Goal: Task Accomplishment & Management: Manage account settings

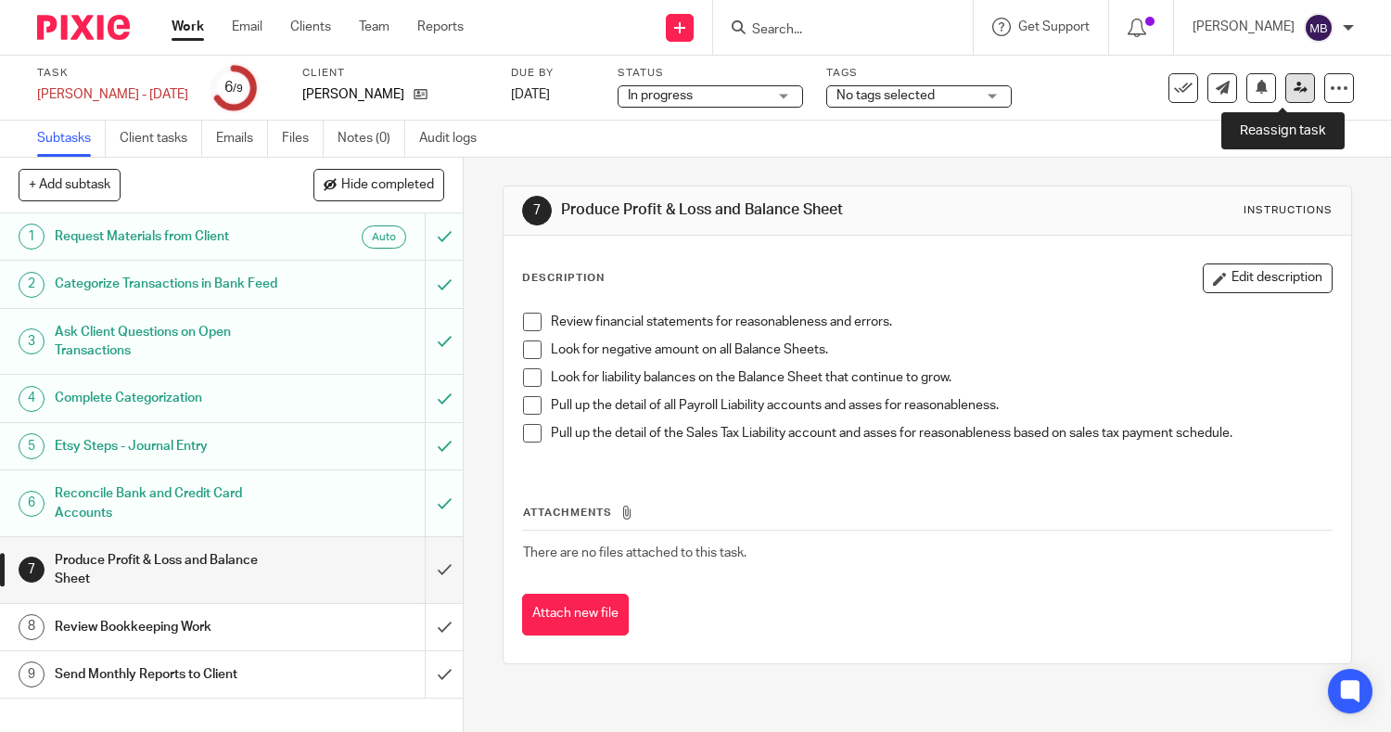
click at [1293, 88] on icon at bounding box center [1300, 88] width 14 height 14
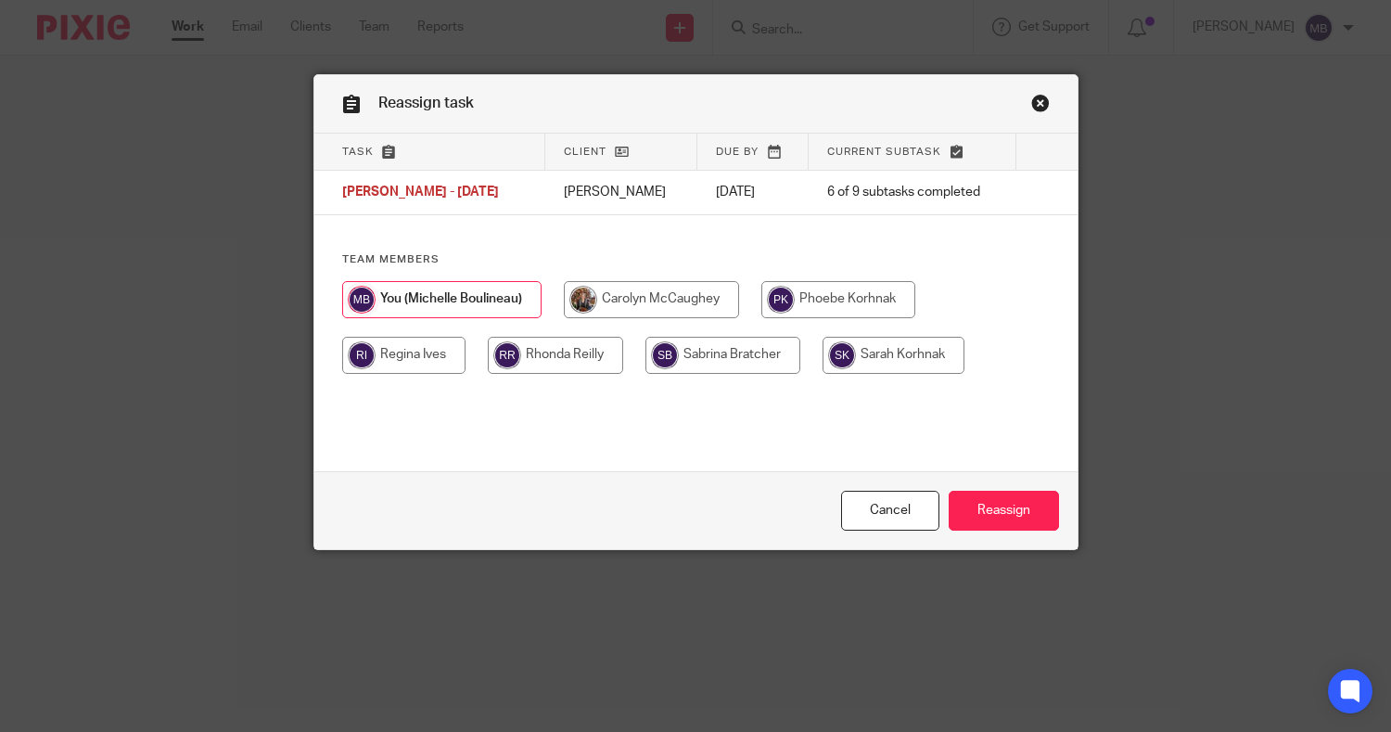
click at [545, 358] on input "radio" at bounding box center [555, 355] width 135 height 37
radio input "true"
click at [979, 518] on input "Reassign" at bounding box center [1004, 510] width 110 height 40
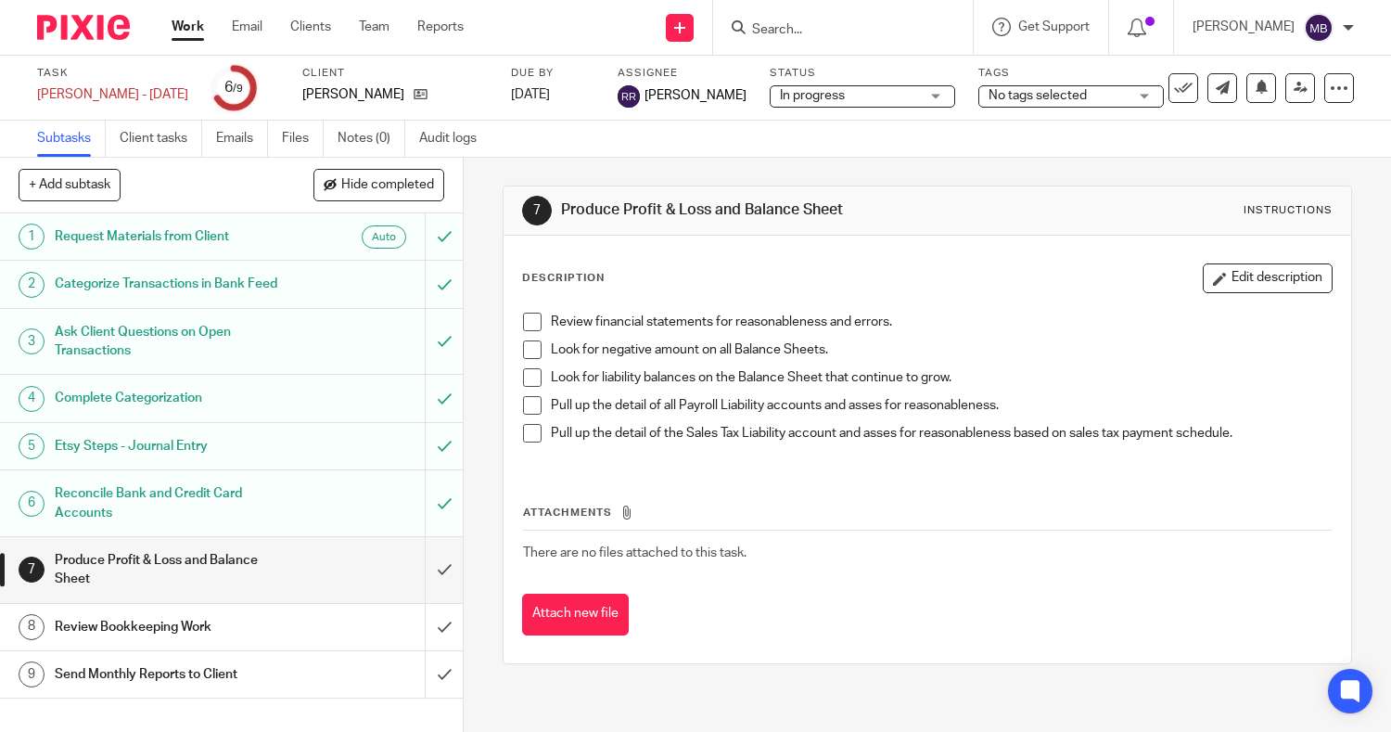
click at [195, 31] on link "Work" at bounding box center [188, 27] width 32 height 19
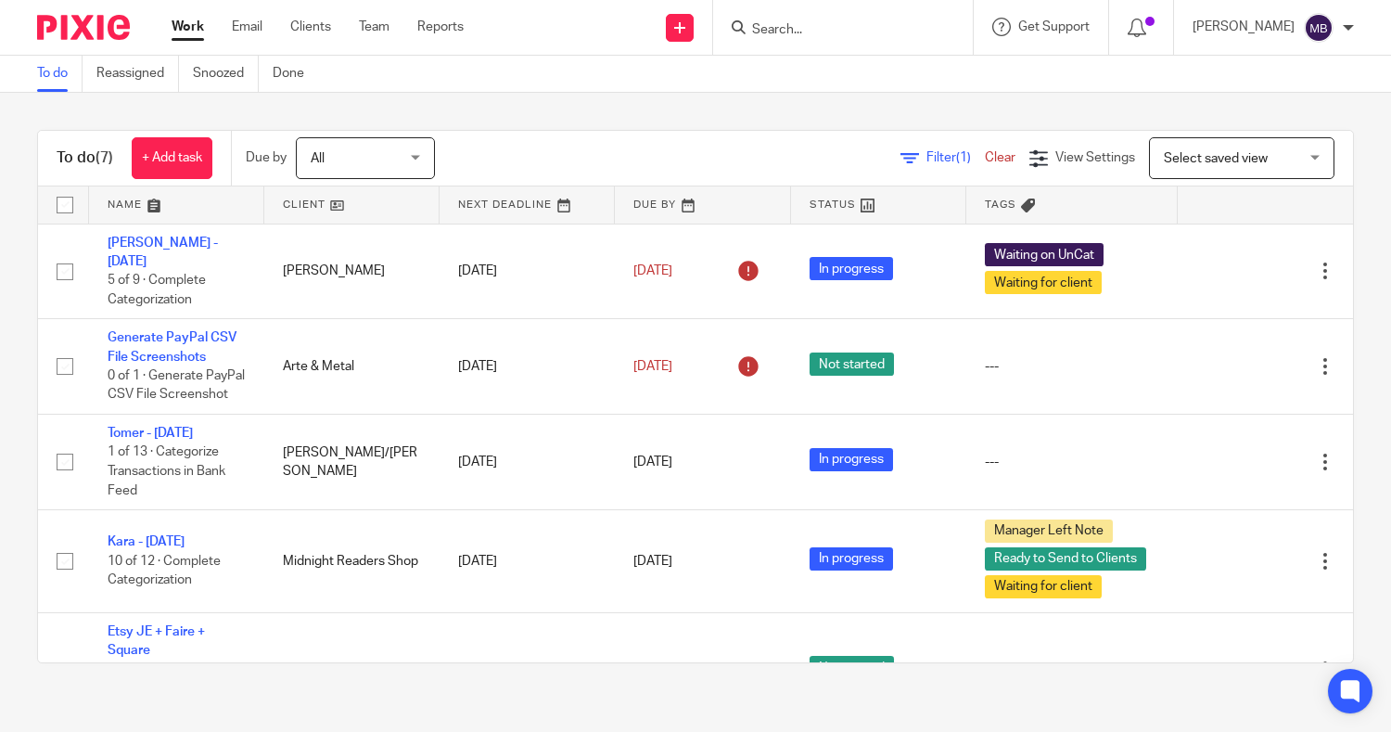
click at [831, 36] on input "Search" at bounding box center [833, 30] width 167 height 17
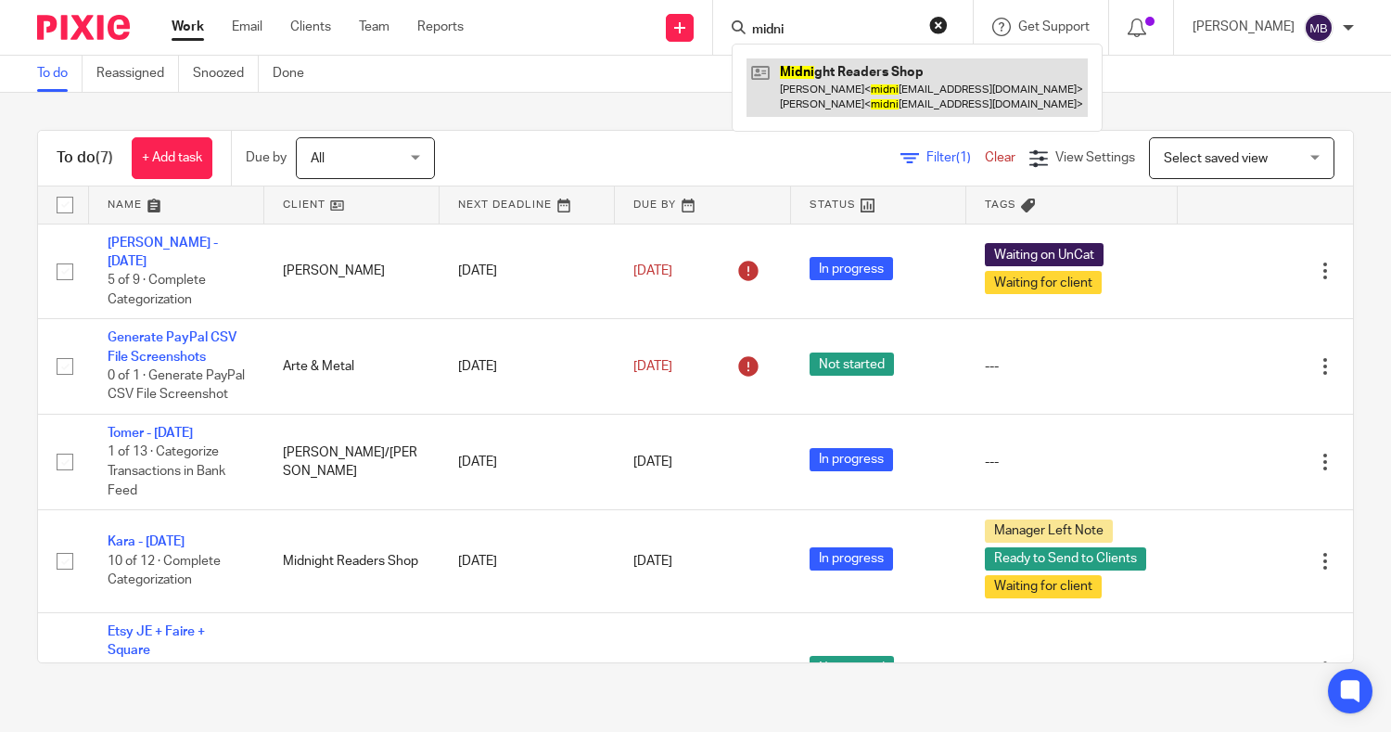
type input "midni"
click at [816, 84] on link at bounding box center [916, 86] width 341 height 57
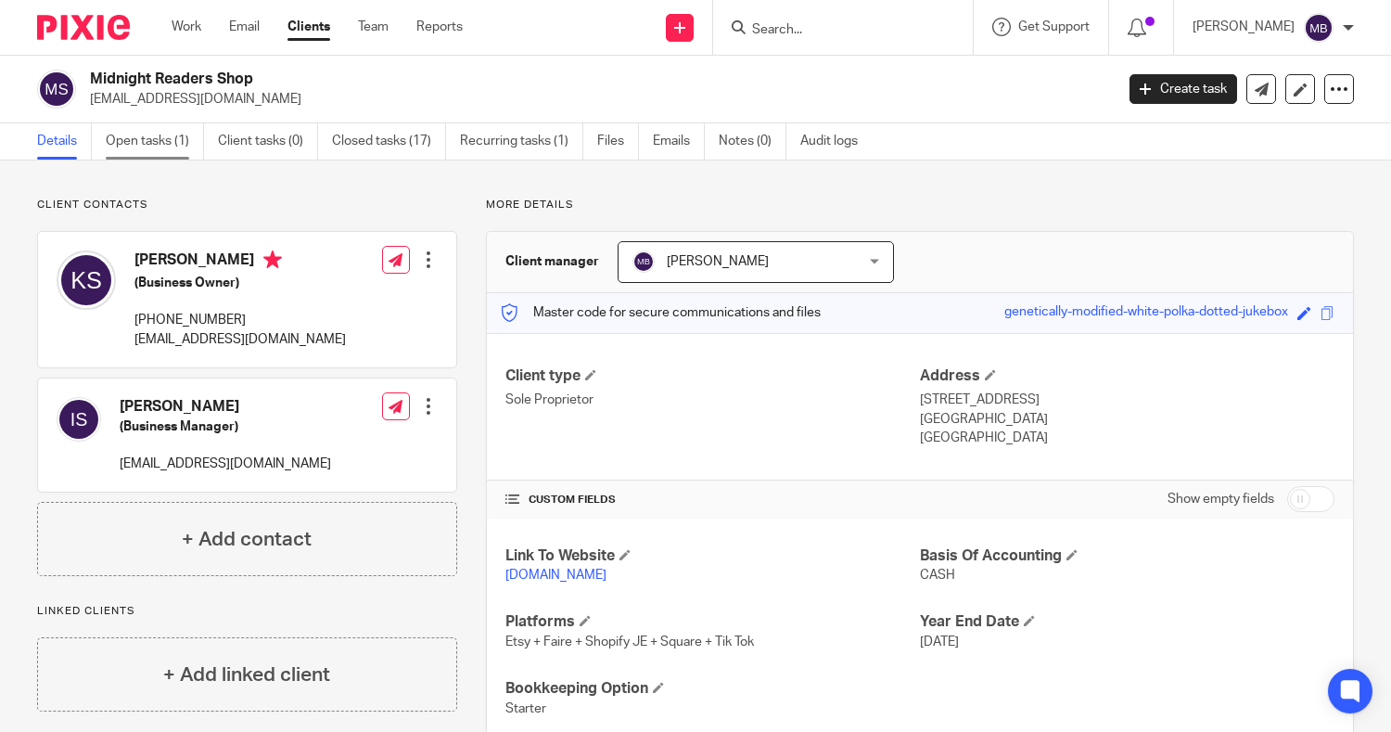
click at [171, 146] on link "Open tasks (1)" at bounding box center [155, 141] width 98 height 36
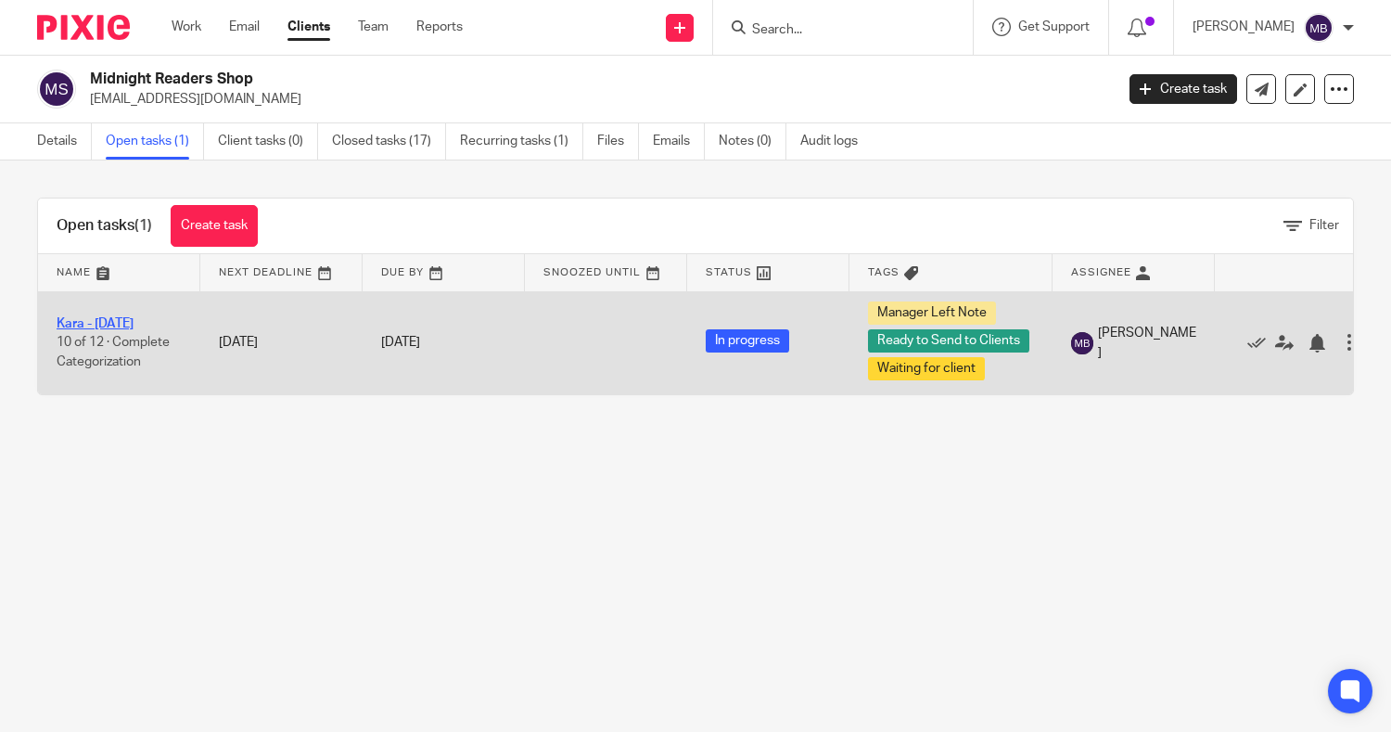
click at [121, 325] on link "Kara - [DATE]" at bounding box center [95, 323] width 77 height 13
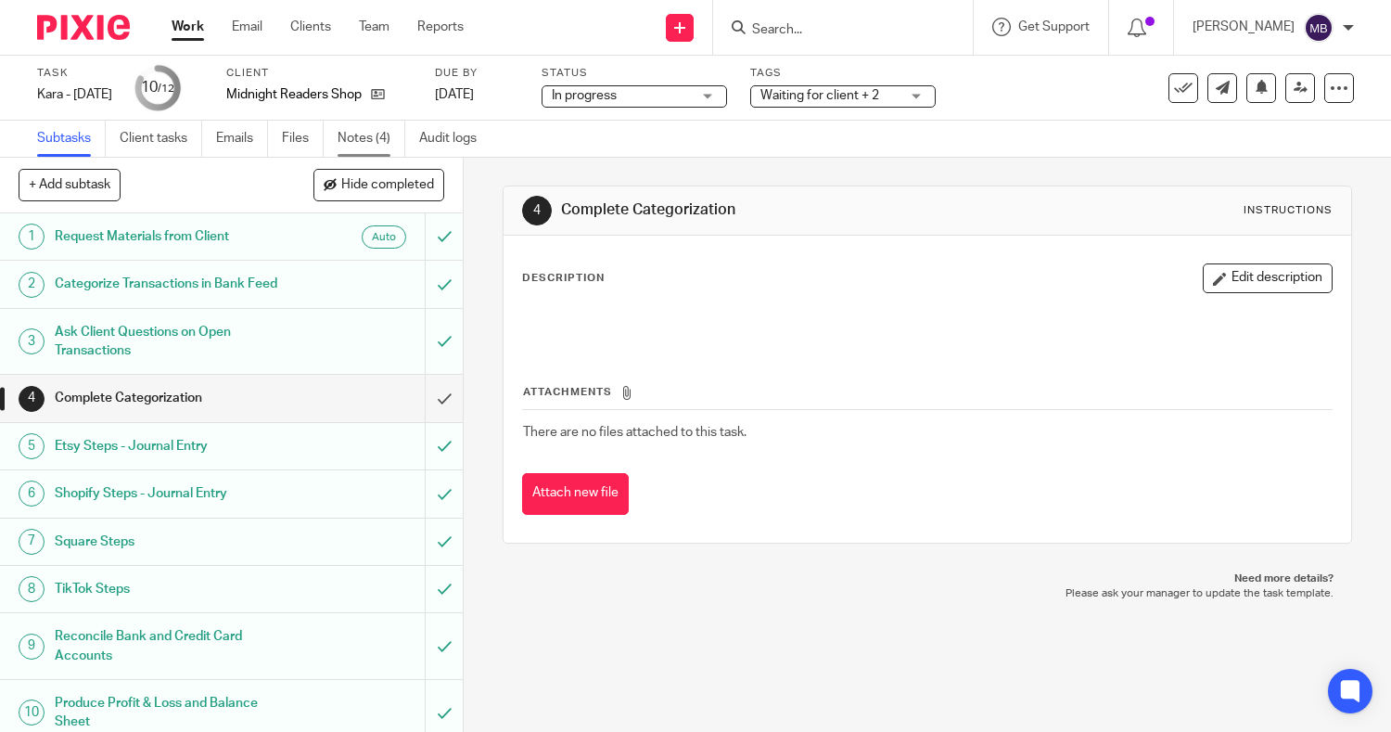
click at [376, 145] on link "Notes (4)" at bounding box center [372, 139] width 68 height 36
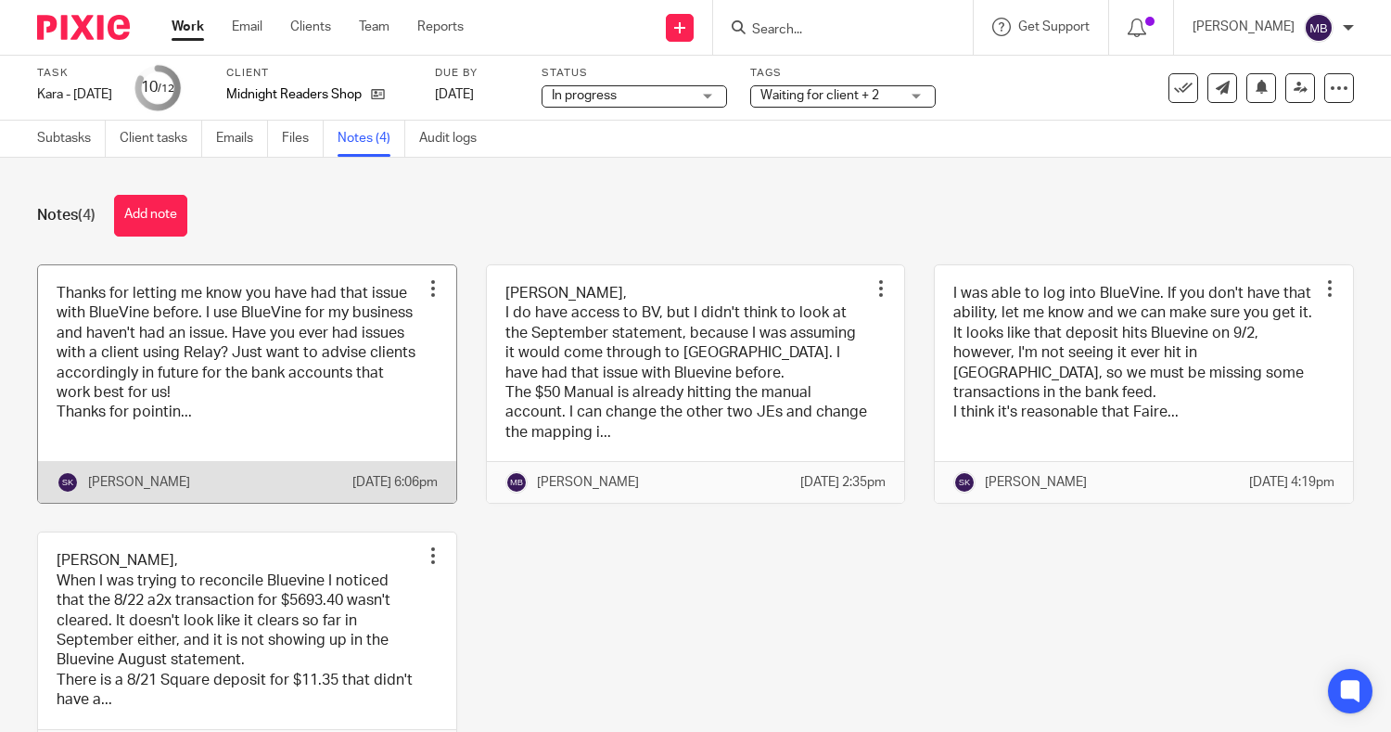
click at [325, 418] on link at bounding box center [247, 384] width 418 height 238
